Goal: Task Accomplishment & Management: Manage account settings

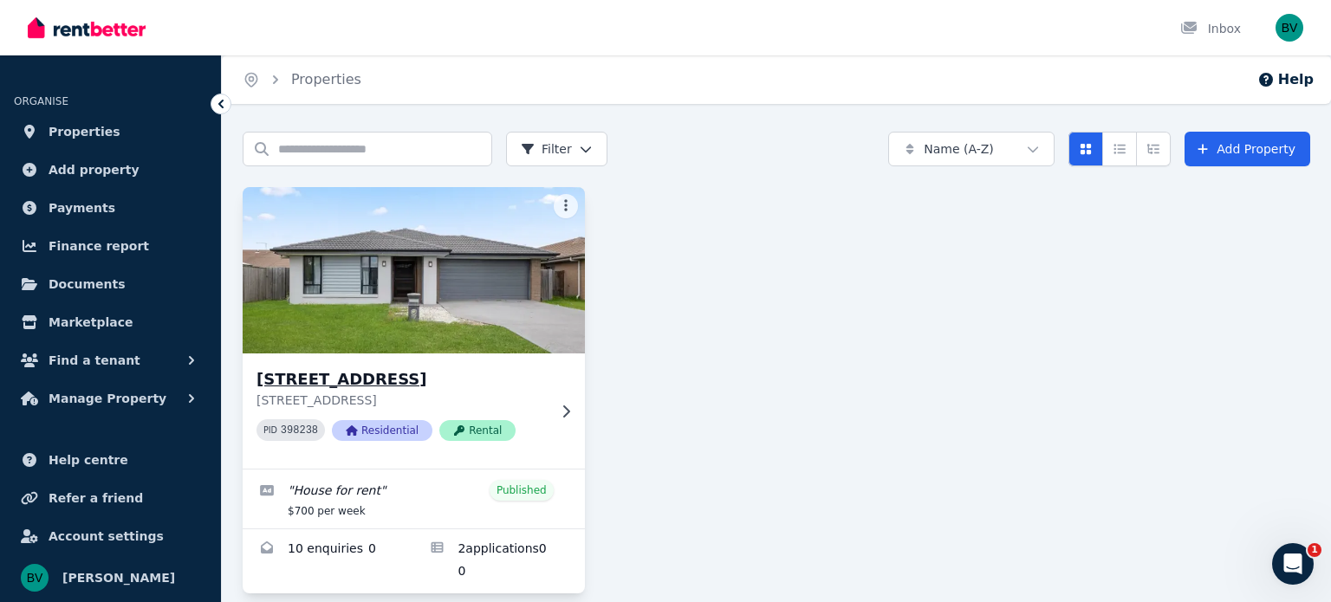
click at [487, 385] on h3 "[STREET_ADDRESS]" at bounding box center [401, 379] width 290 height 24
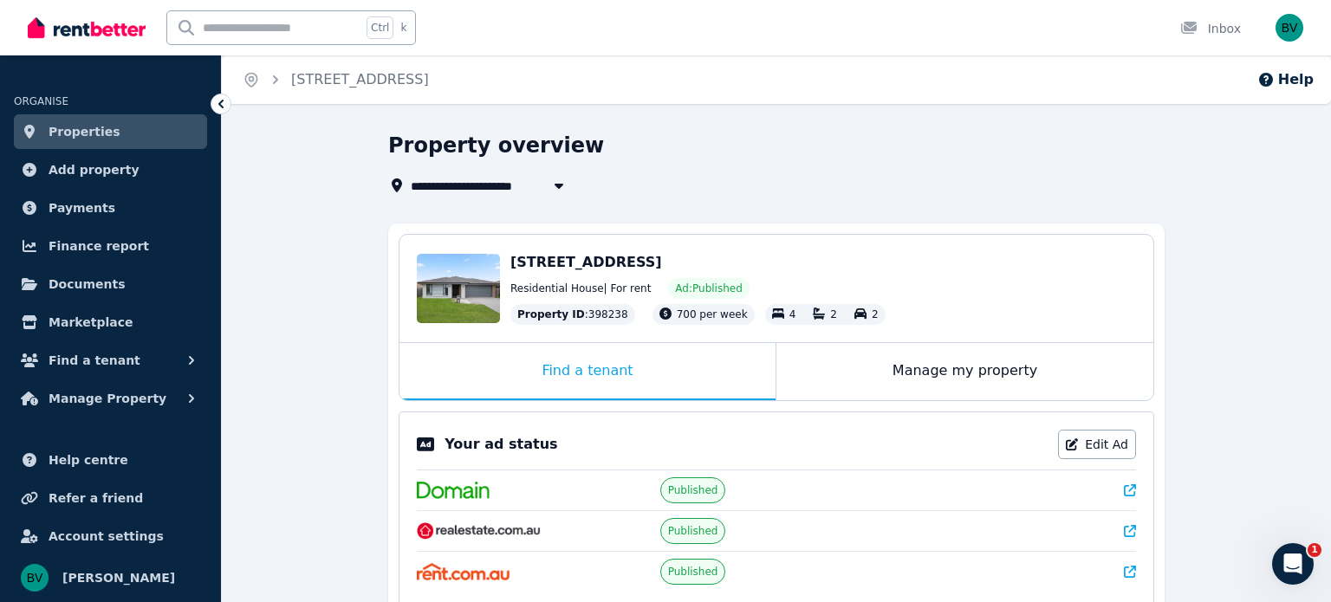
click at [1128, 526] on icon at bounding box center [1130, 531] width 12 height 12
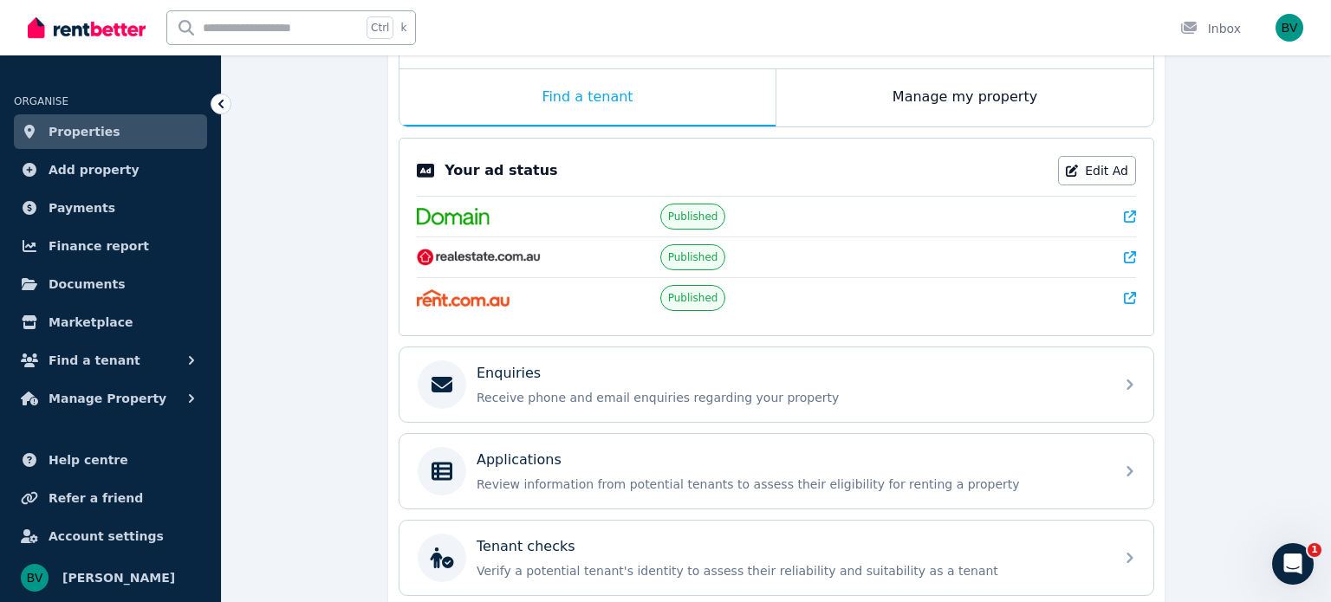
scroll to position [277, 0]
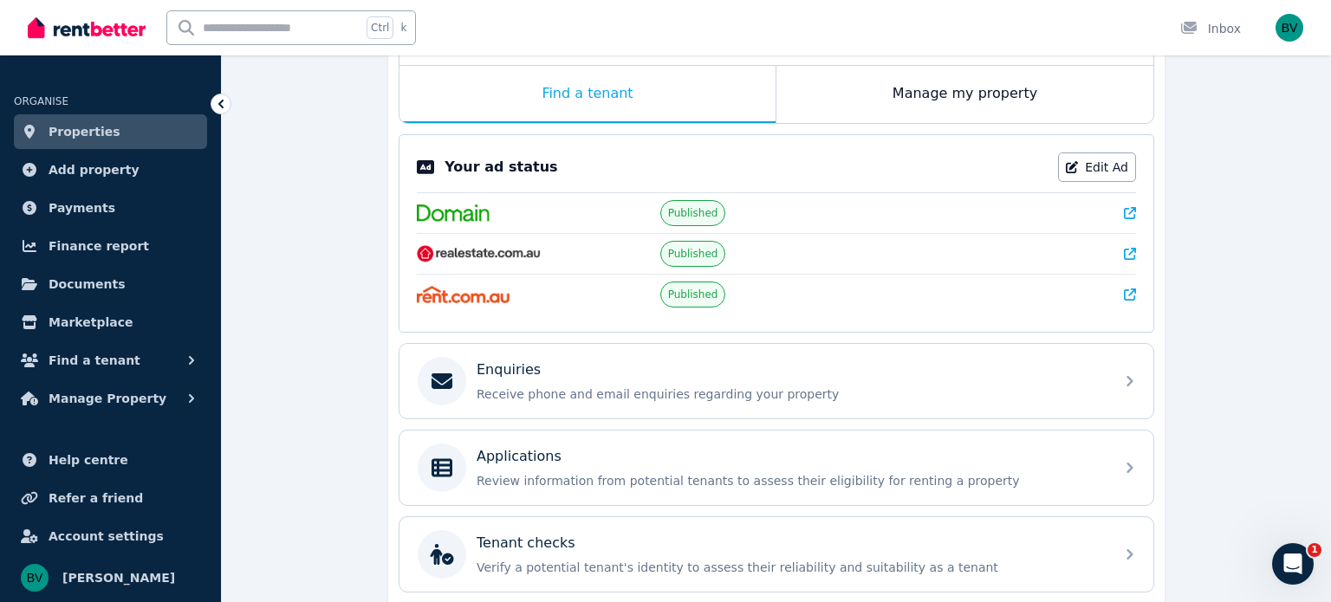
click at [490, 174] on p "Your ad status" at bounding box center [500, 167] width 113 height 21
click at [1287, 34] on img "button" at bounding box center [1289, 28] width 28 height 28
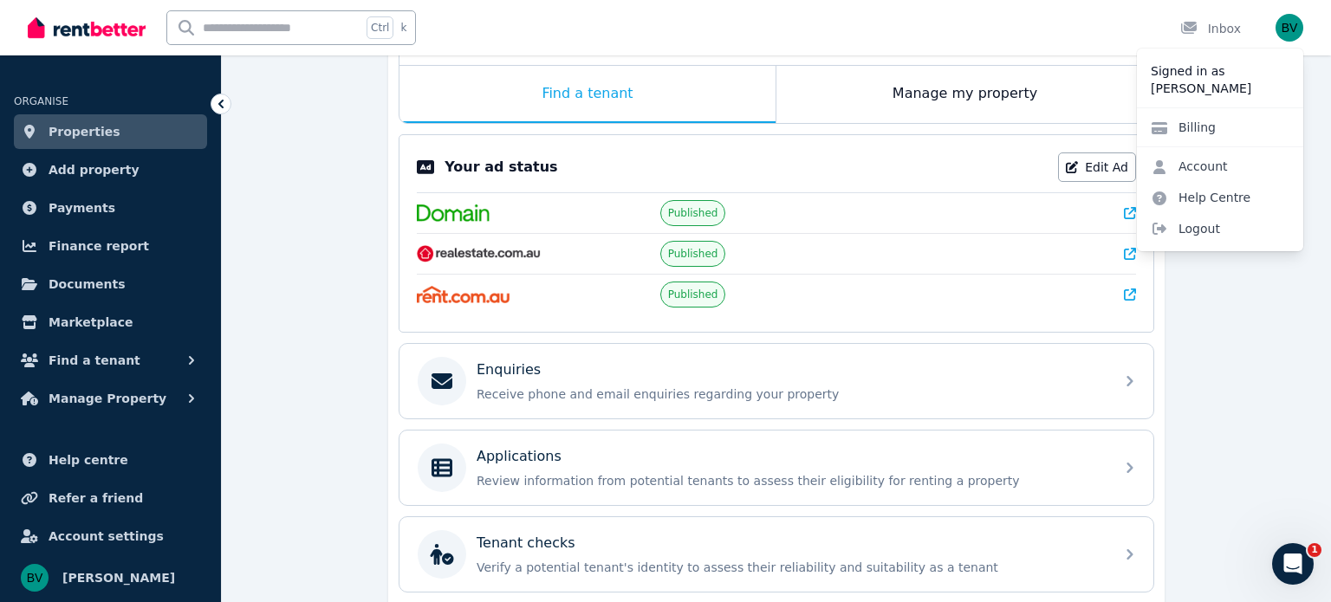
click at [1129, 254] on icon at bounding box center [1130, 254] width 12 height 12
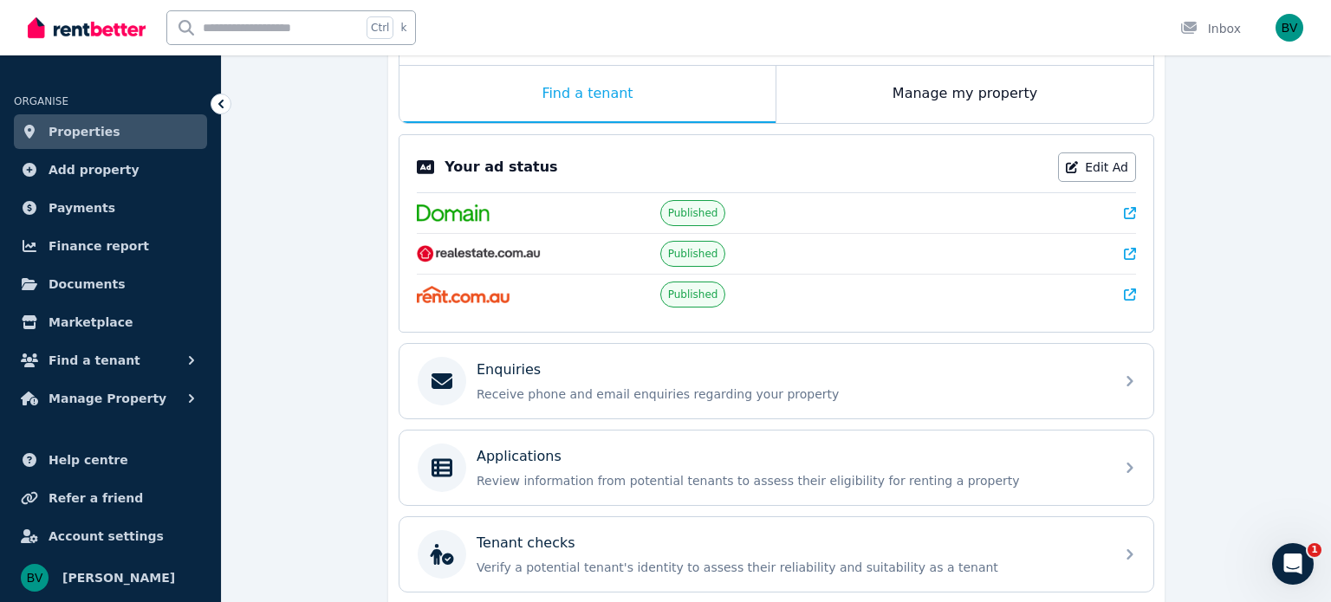
click at [1133, 253] on icon at bounding box center [1130, 254] width 12 height 12
click at [1291, 30] on img "button" at bounding box center [1289, 28] width 28 height 28
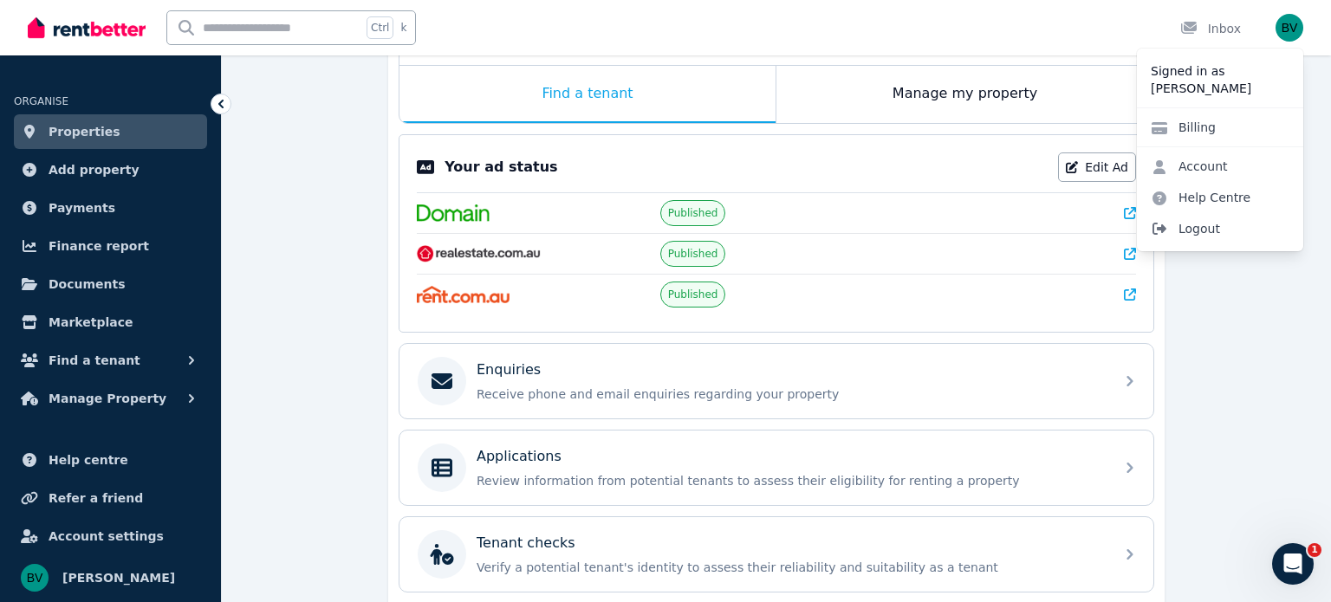
click at [1185, 227] on span "Logout" at bounding box center [1220, 228] width 166 height 31
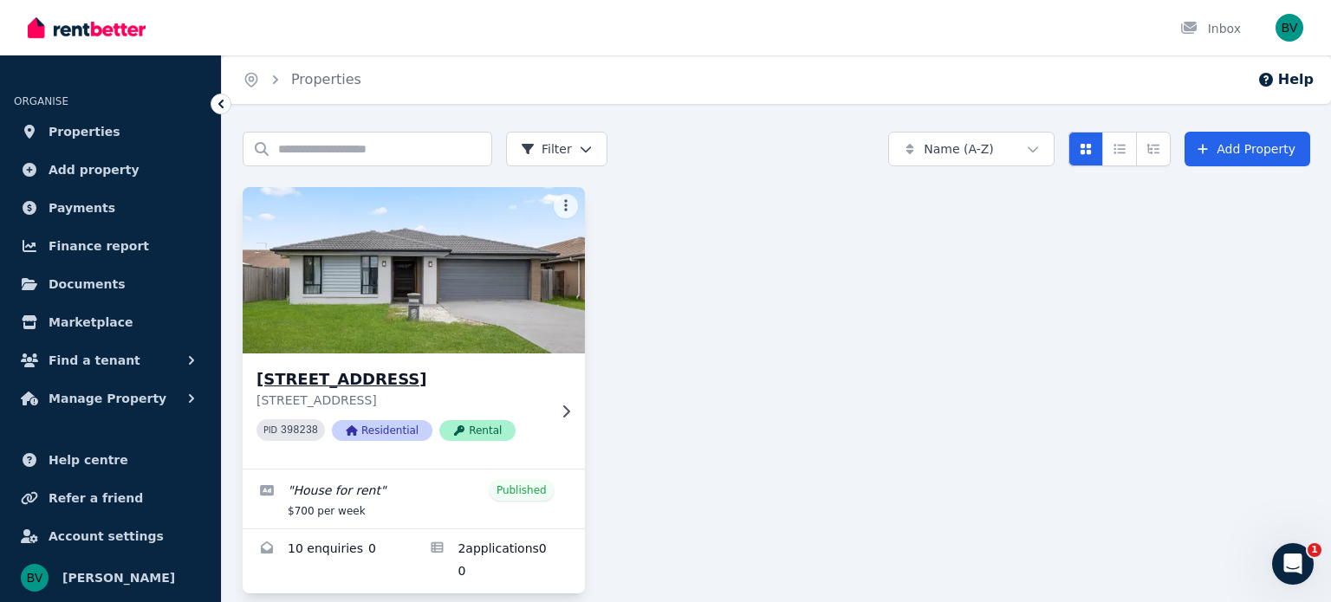
click at [477, 252] on img at bounding box center [413, 270] width 359 height 175
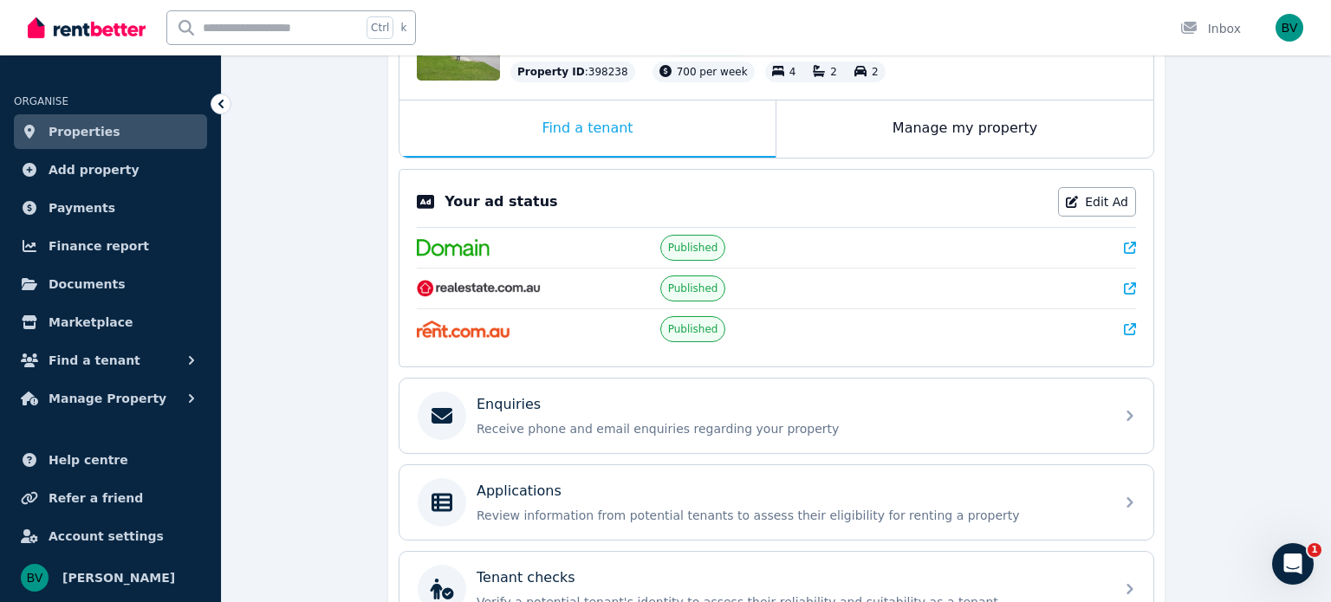
scroll to position [277, 0]
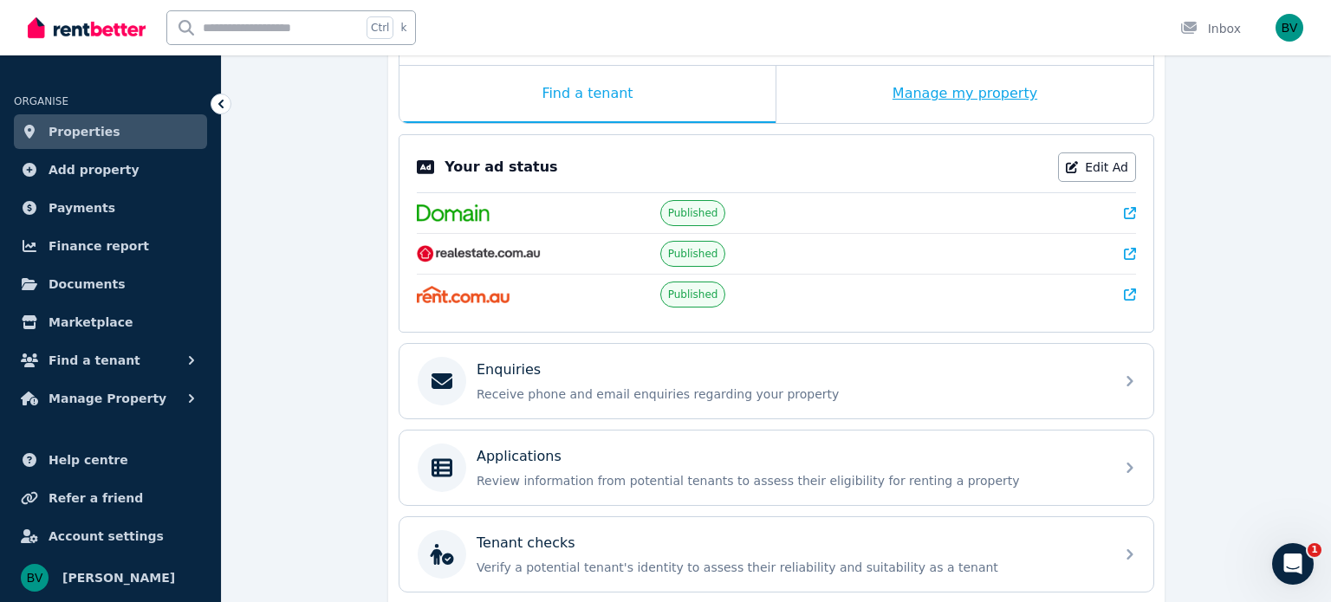
click at [1009, 100] on div "Manage my property" at bounding box center [964, 94] width 377 height 57
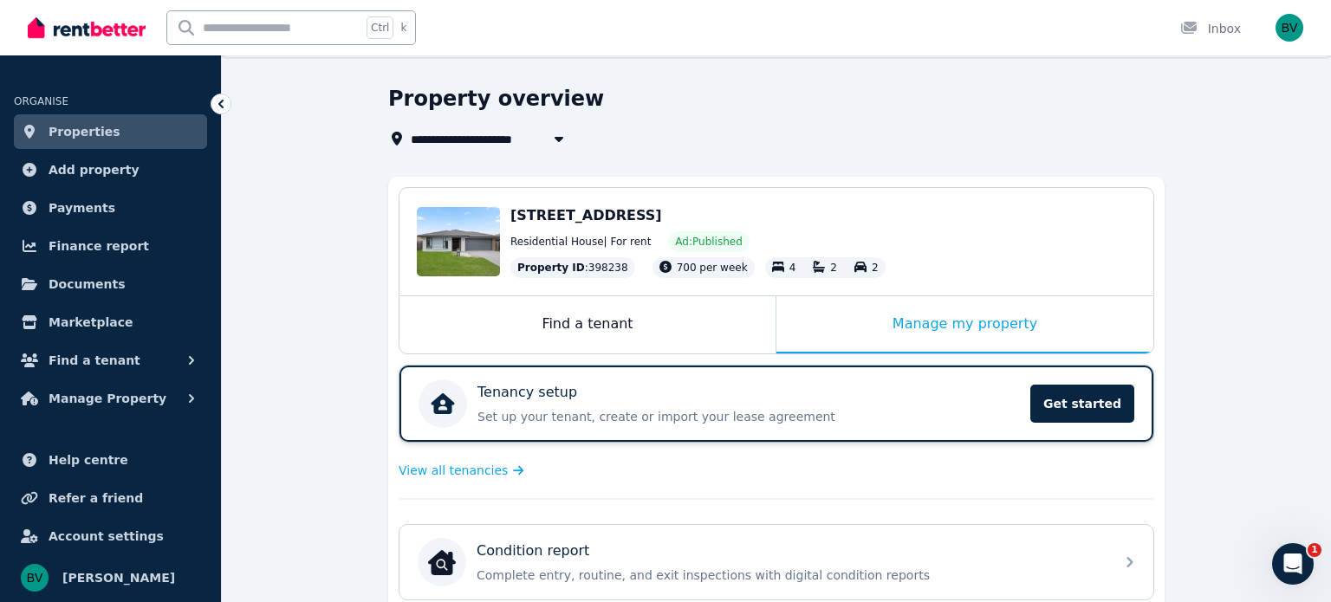
scroll to position [0, 0]
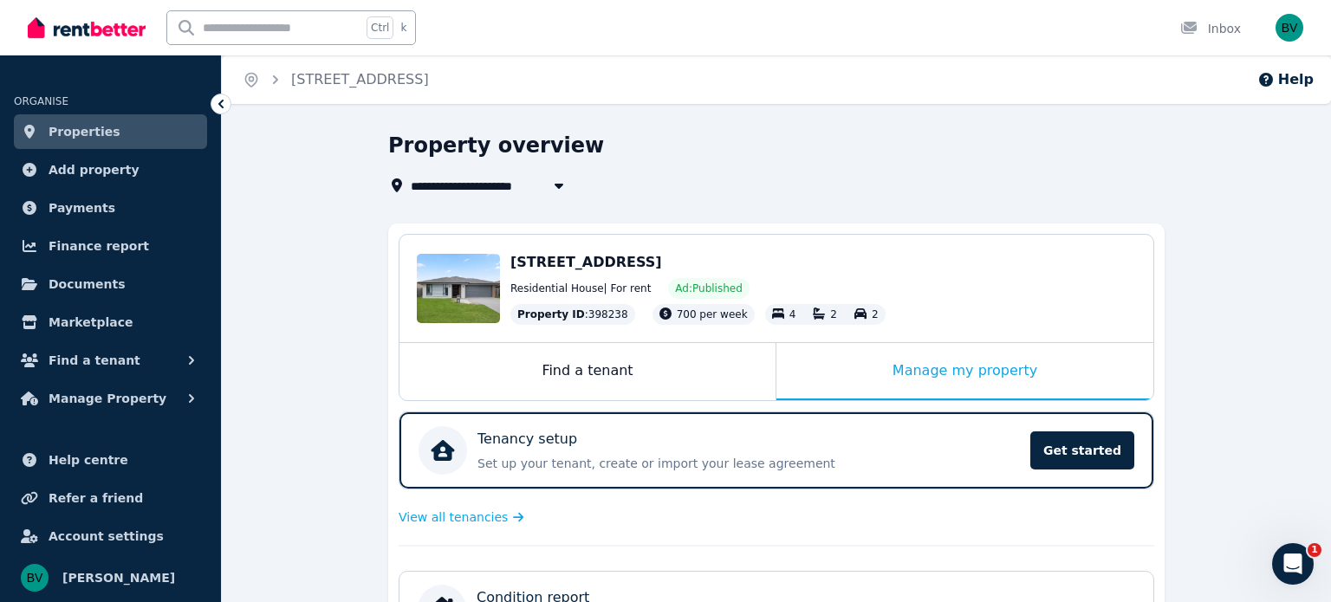
click at [564, 179] on icon "button" at bounding box center [558, 185] width 17 height 14
type input "**********"
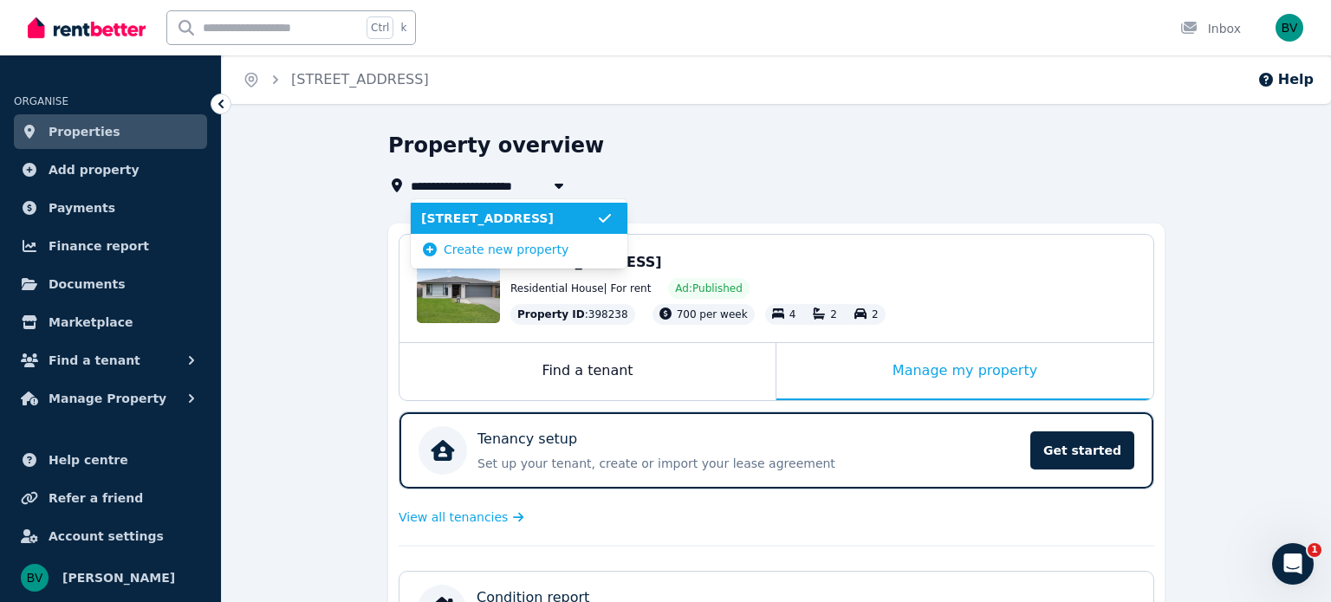
click at [504, 217] on span "[STREET_ADDRESS]" at bounding box center [508, 218] width 175 height 17
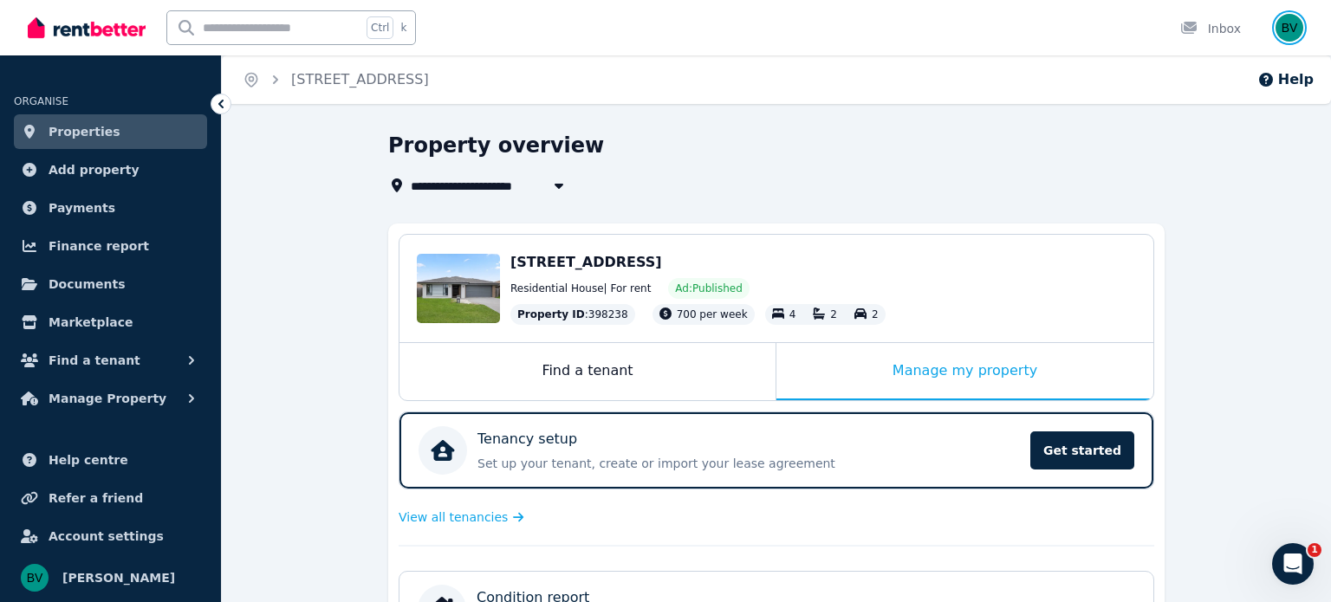
click at [1294, 29] on img "button" at bounding box center [1289, 28] width 28 height 28
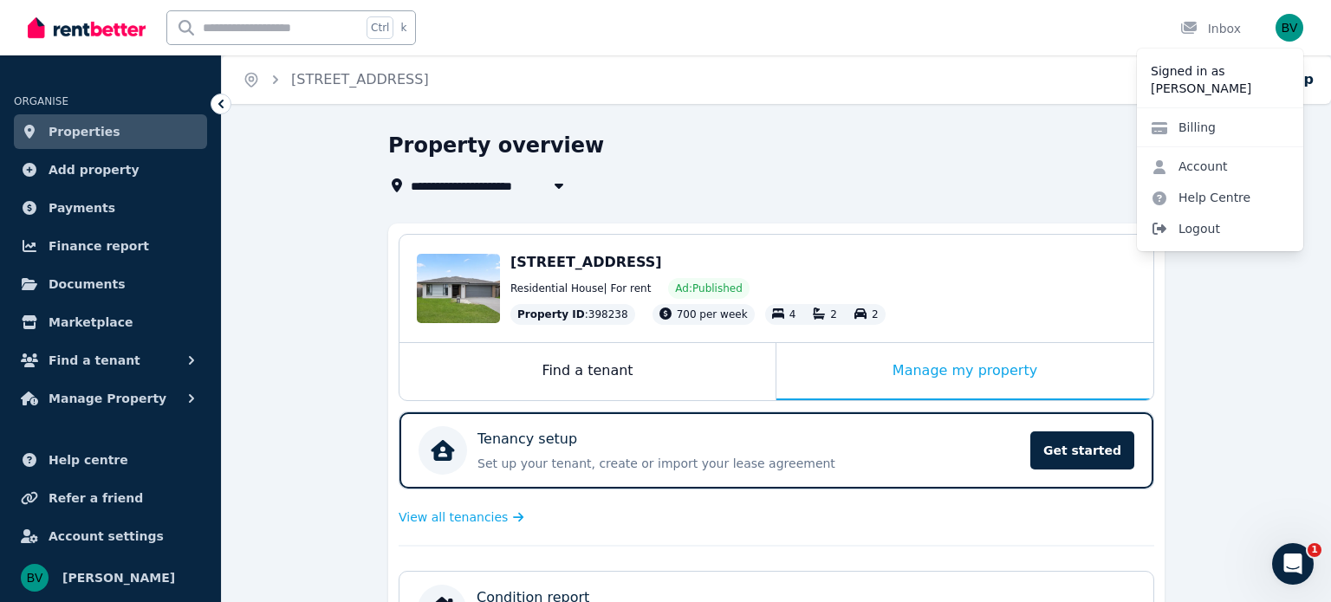
click at [1201, 229] on span "Logout" at bounding box center [1220, 228] width 166 height 31
